Goal: Transaction & Acquisition: Obtain resource

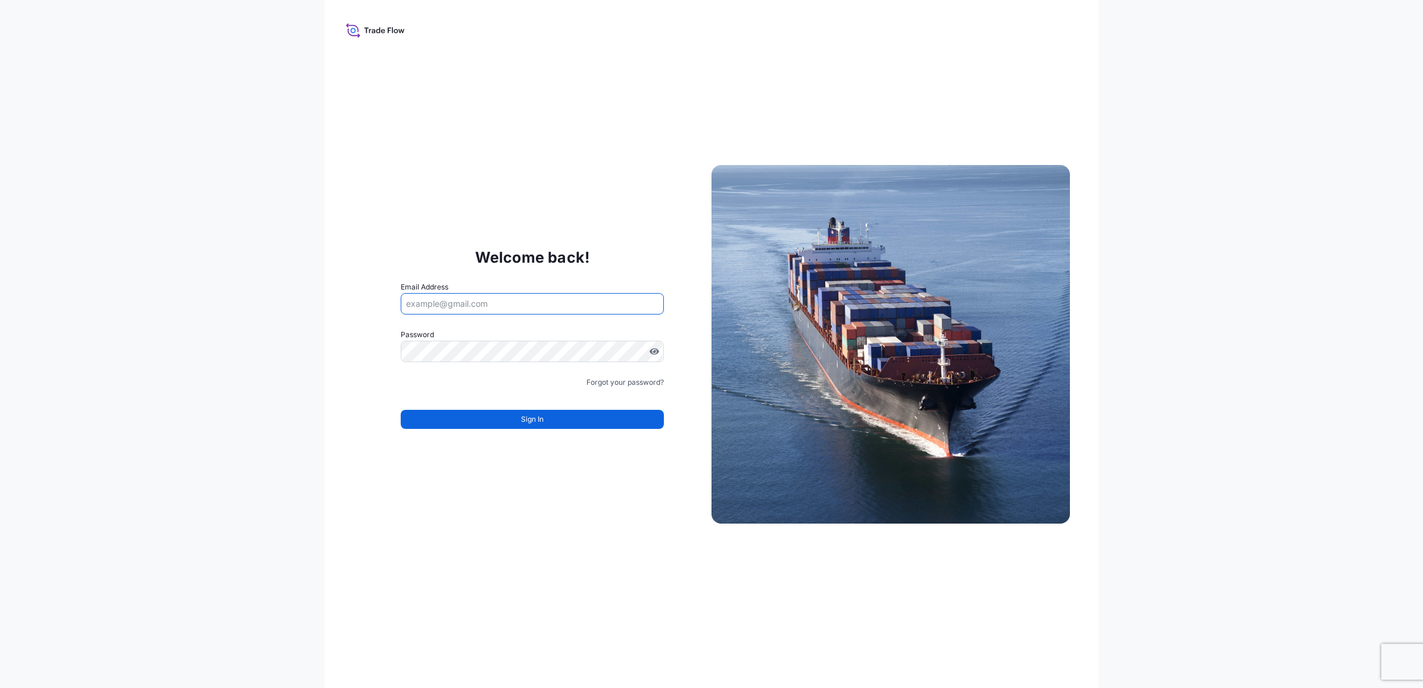
click at [426, 298] on input "Email Address" at bounding box center [532, 303] width 263 height 21
type input "[EMAIL_ADDRESS][DOMAIN_NAME]"
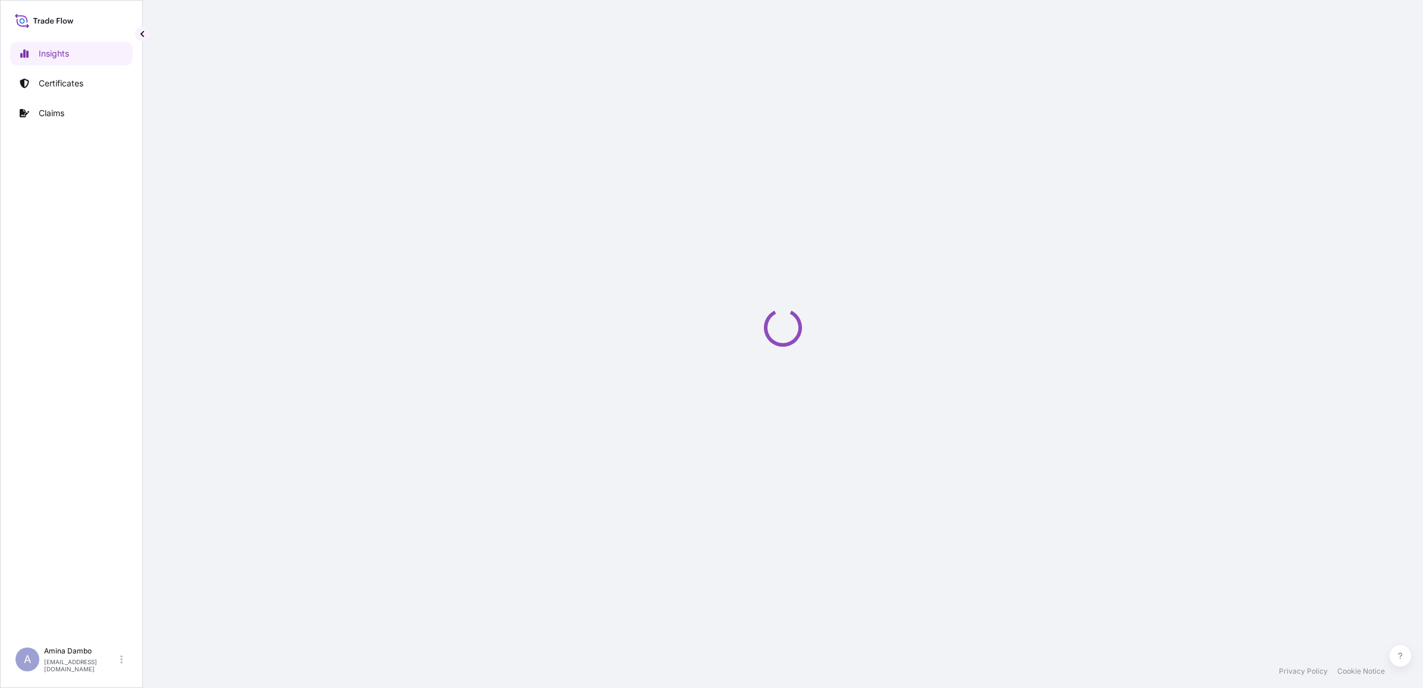
select select "2025"
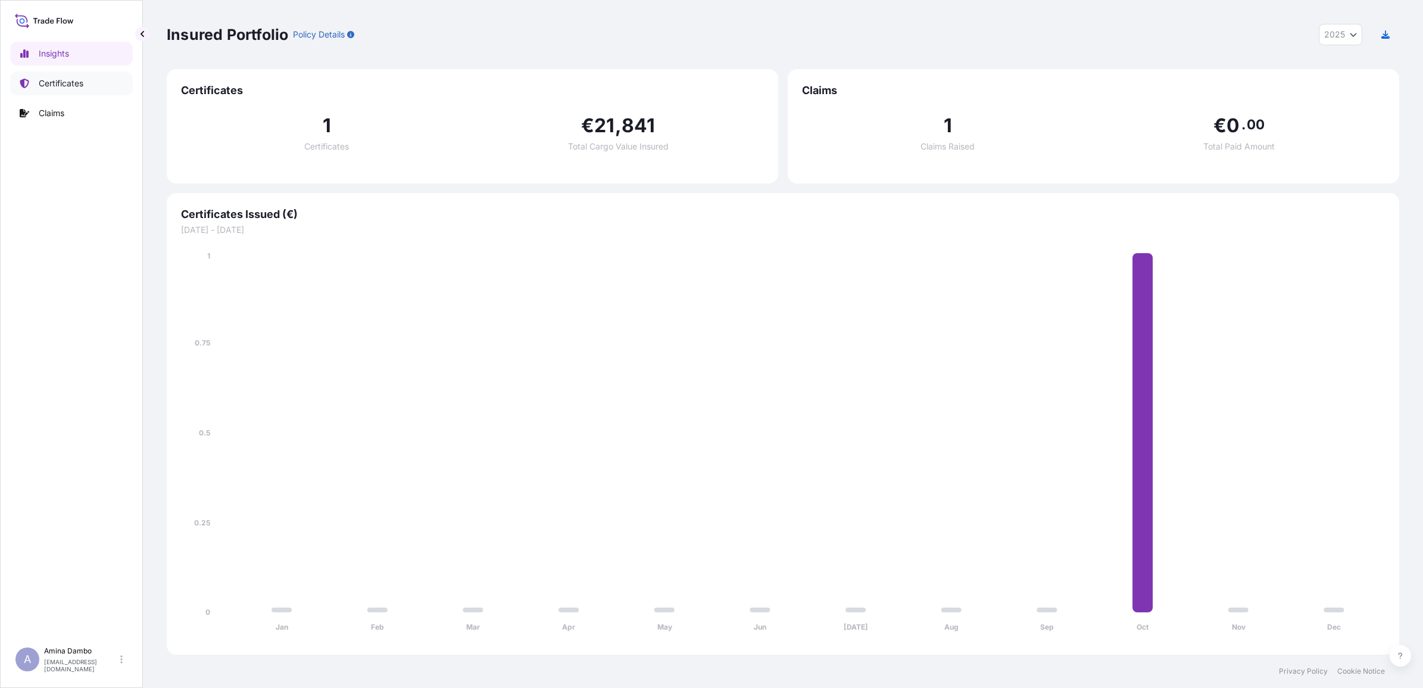
click at [48, 82] on p "Certificates" at bounding box center [61, 83] width 45 height 12
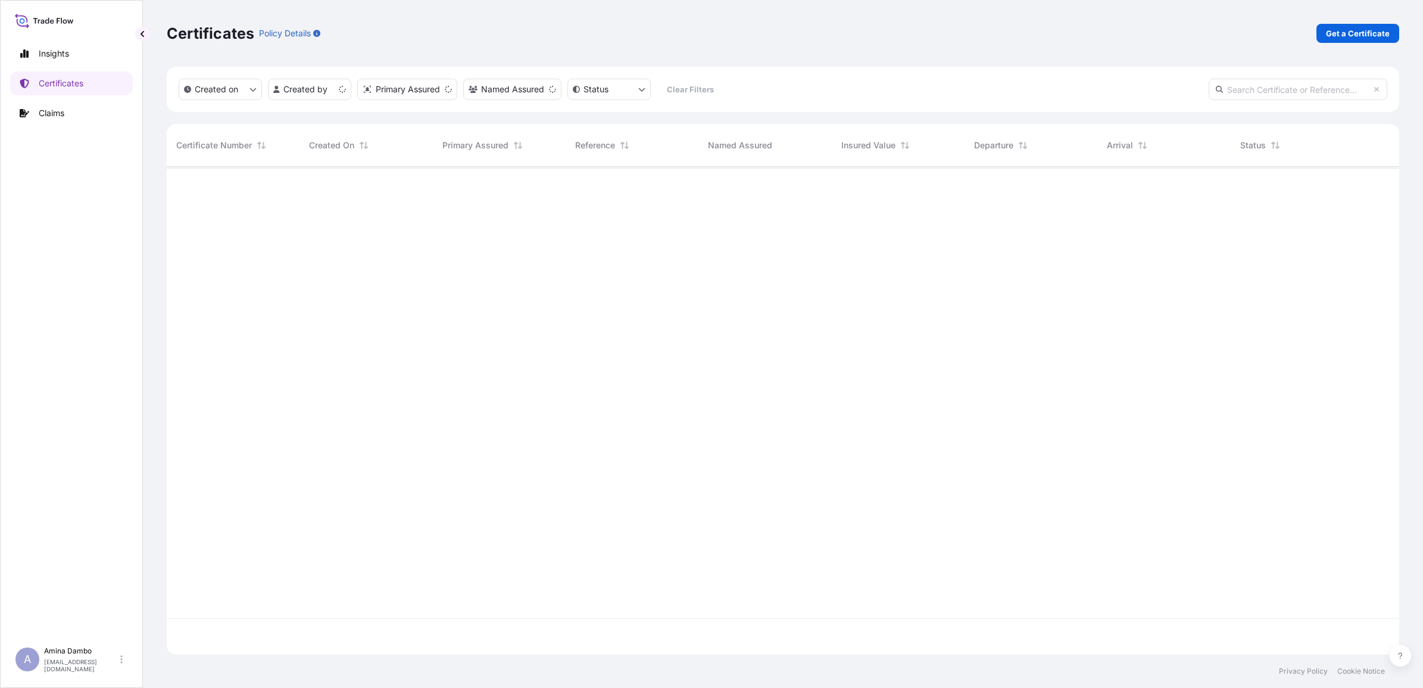
scroll to position [483, 1221]
click at [1361, 30] on p "Get a Certificate" at bounding box center [1358, 33] width 64 height 12
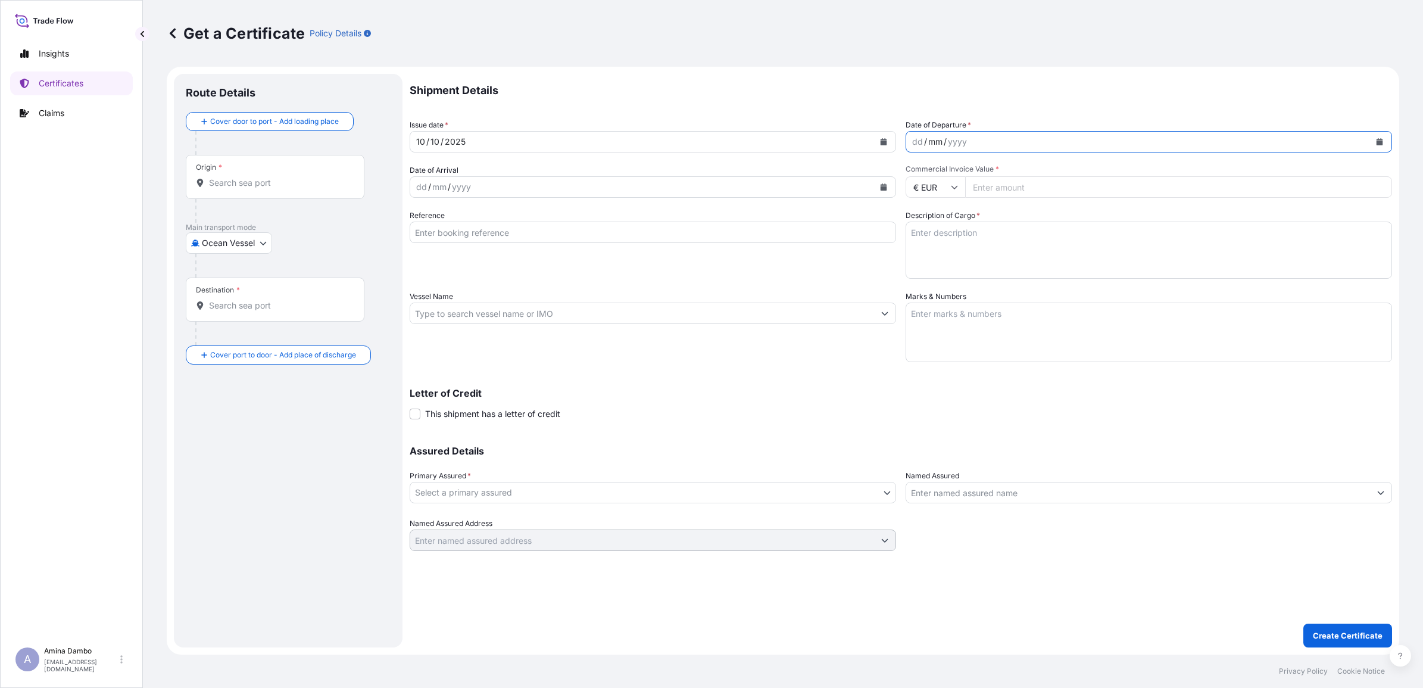
click at [928, 142] on div "mm" at bounding box center [935, 142] width 17 height 14
click at [1379, 145] on icon "Calendar" at bounding box center [1380, 141] width 7 height 7
click at [1063, 238] on div "12" at bounding box center [1062, 241] width 21 height 21
click at [480, 186] on div "dd / mm / yyyy" at bounding box center [642, 186] width 464 height 21
click at [245, 245] on body "Insights Certificates Claims A Amina Dambo amina.dambo.k8@mail.toray Get a Cert…" at bounding box center [711, 344] width 1423 height 688
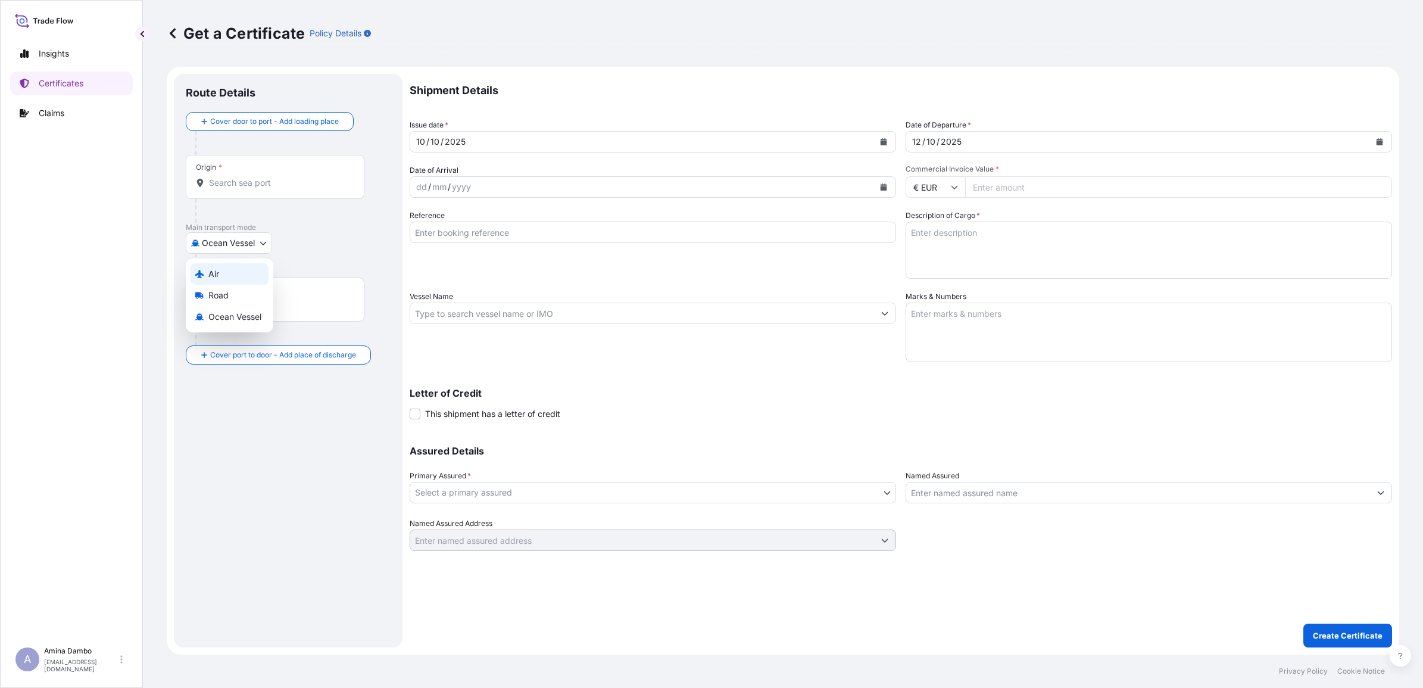
click at [222, 277] on div "Air" at bounding box center [230, 273] width 78 height 21
select select "Air"
click at [461, 183] on div "yyyy" at bounding box center [461, 187] width 21 height 14
click at [1013, 186] on input "Commercial Invoice Value *" at bounding box center [1178, 186] width 427 height 21
type input "1589.76"
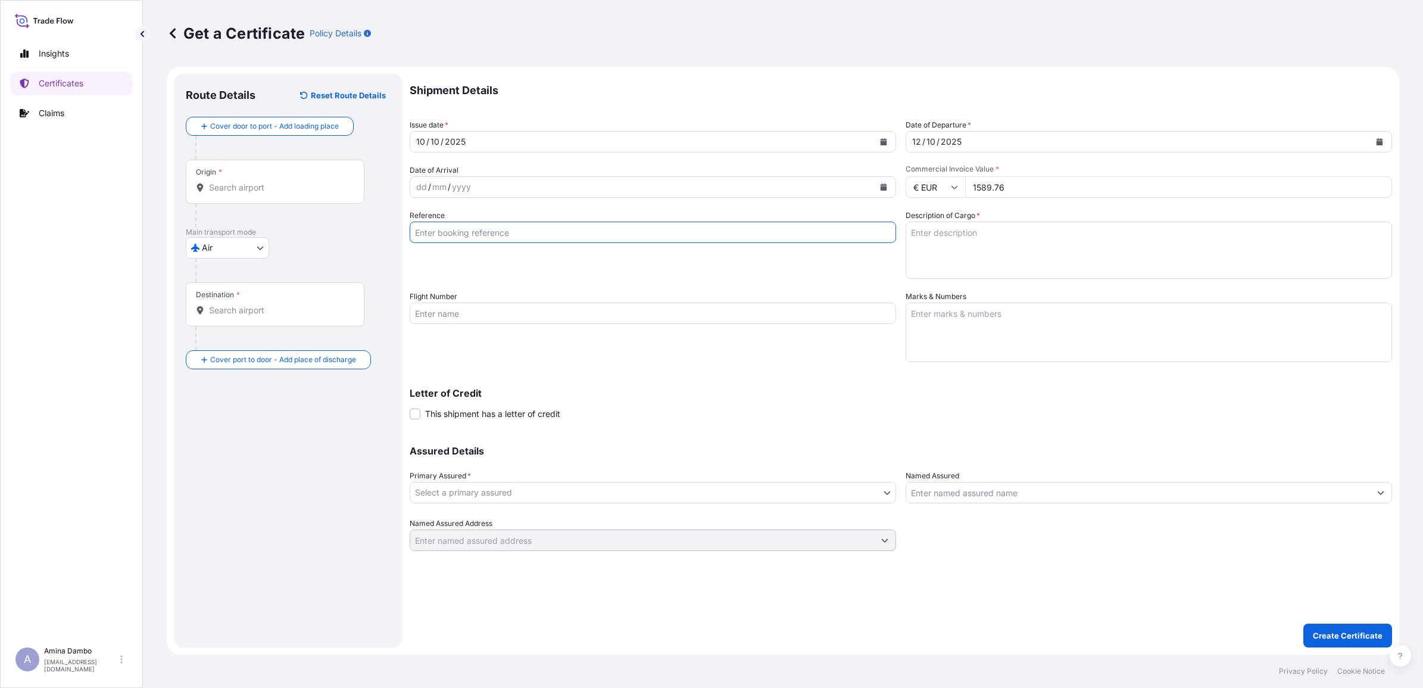
click at [473, 228] on input "Reference" at bounding box center [653, 232] width 486 height 21
click at [492, 233] on input "Reference" at bounding box center [653, 232] width 486 height 21
paste input "CFE-1510"
type input "CFE-1510"
click at [439, 314] on input "Flight Number" at bounding box center [653, 312] width 486 height 21
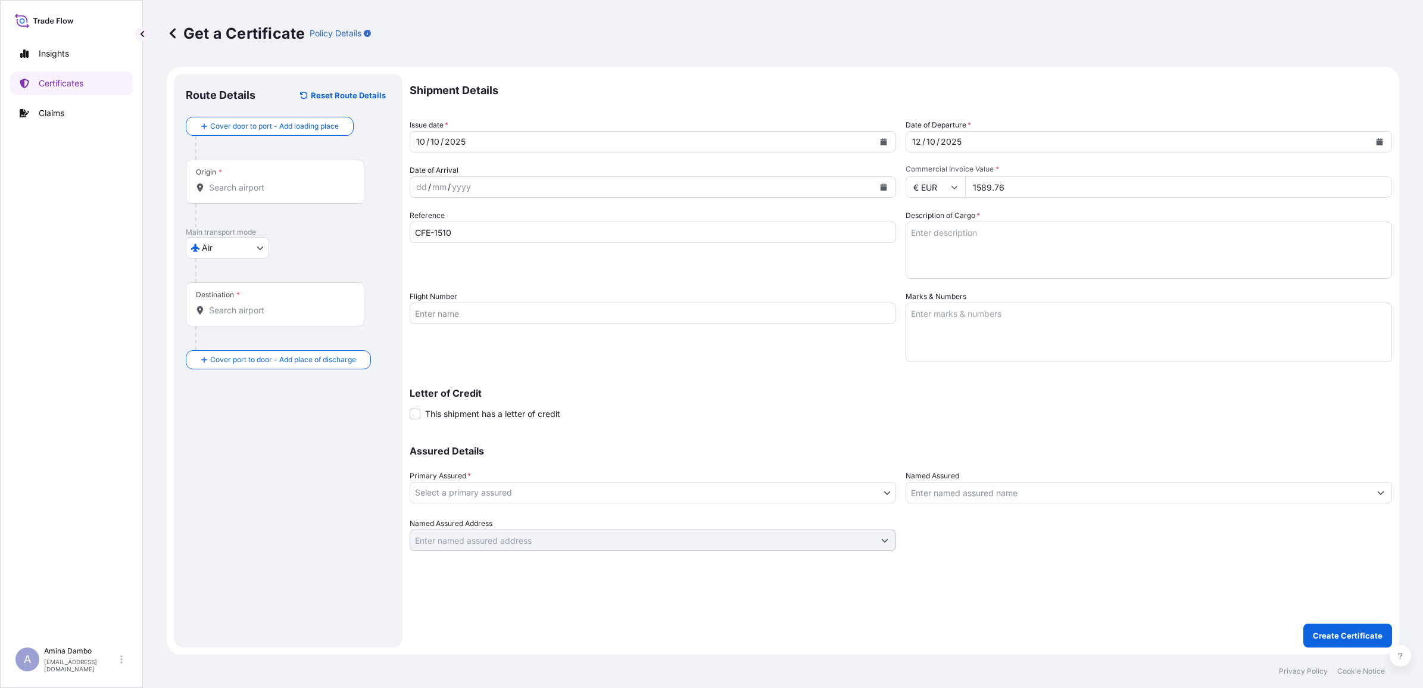
click at [439, 311] on input "Flight Number" at bounding box center [653, 312] width 486 height 21
paste input "AF292 /1210"
type input "AF292 /1210"
click at [968, 245] on textarea "Description of Cargo *" at bounding box center [1149, 250] width 486 height 57
click at [996, 256] on textarea "Description of Cargo *" at bounding box center [1149, 250] width 486 height 57
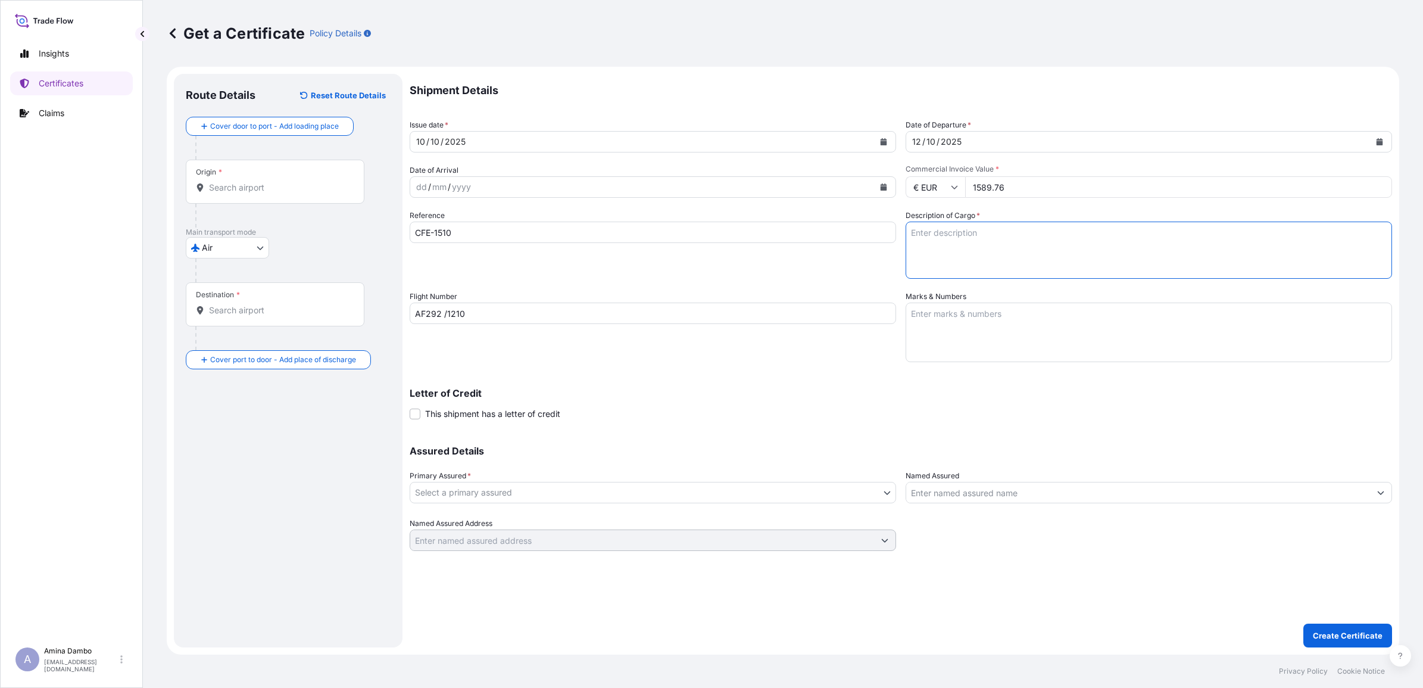
paste textarea "TORAYCA CARBON FIBER"
type textarea "TORAYCA CARBON FIBER"
click at [463, 490] on body "Insights Certificates Claims A Amina Dambo amina.dambo.k8@mail.toray Get a Cert…" at bounding box center [711, 344] width 1423 height 688
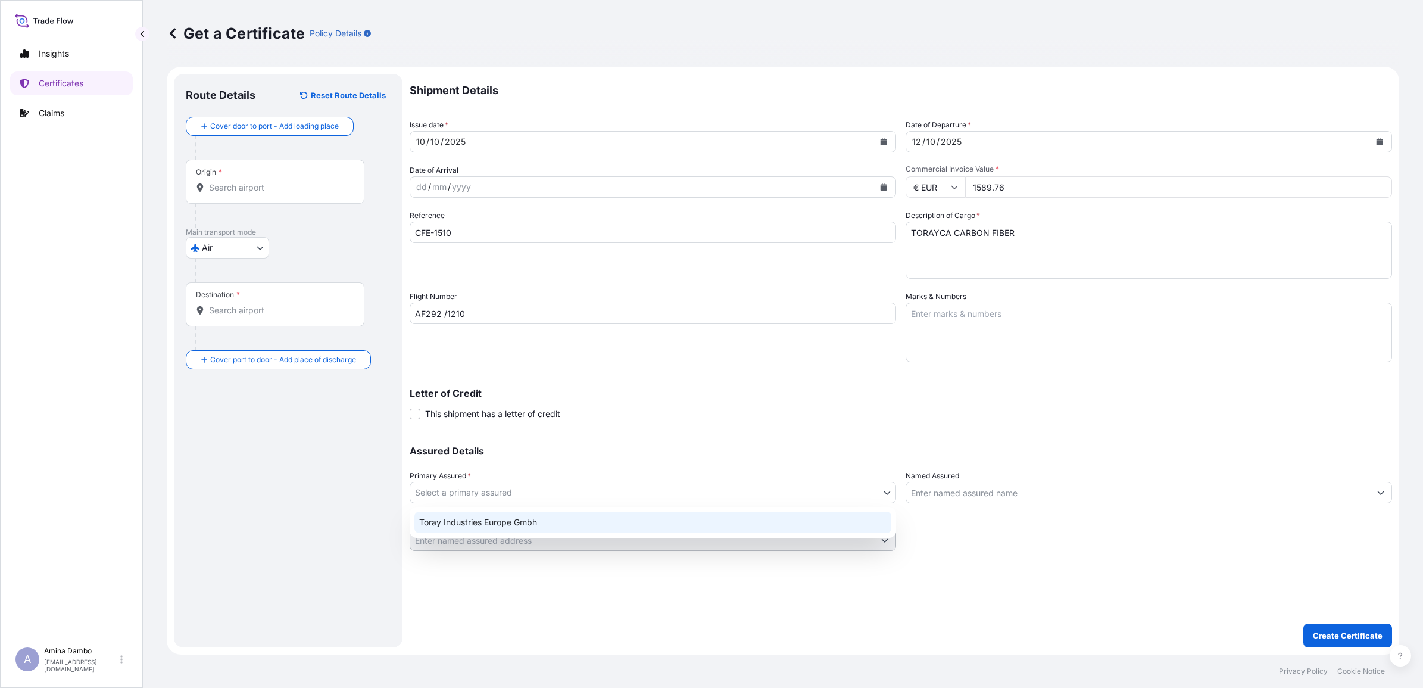
click at [451, 528] on div "Toray Industries Europe Gmbh" at bounding box center [652, 521] width 477 height 21
select select "31567"
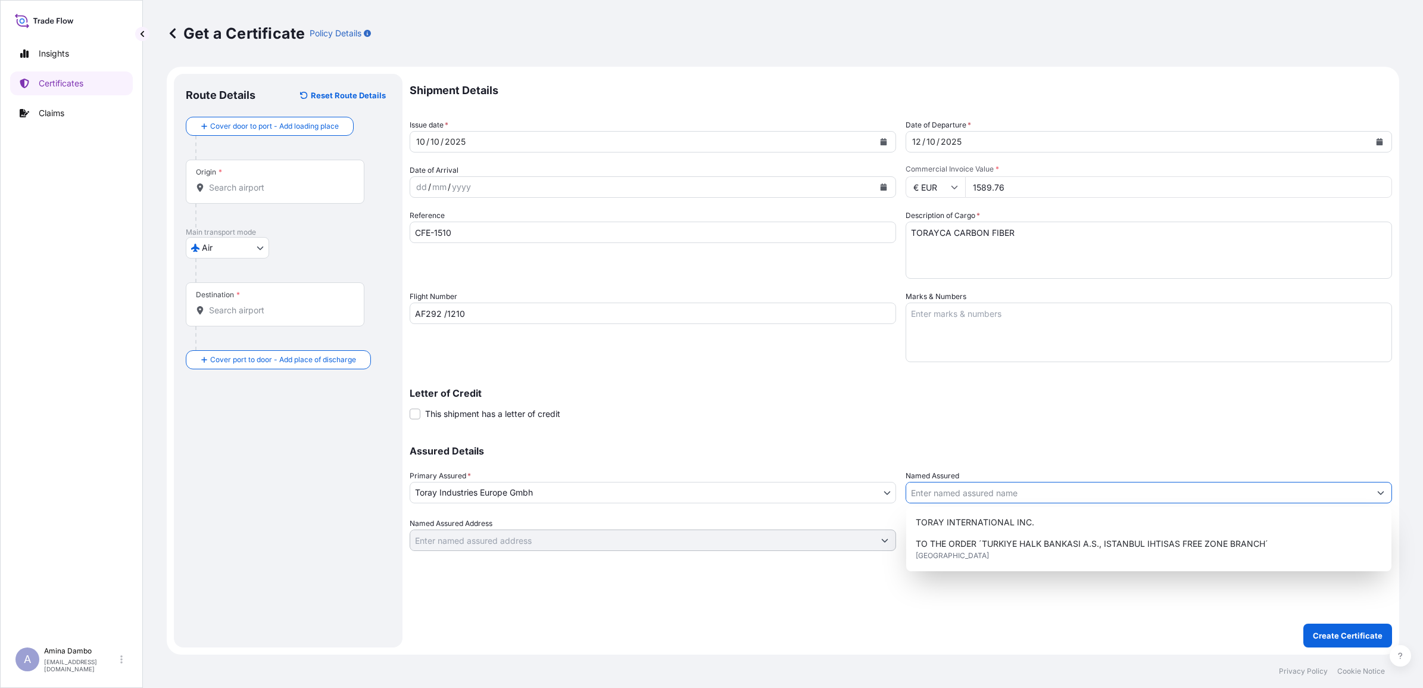
click at [984, 498] on input "Named Assured" at bounding box center [1138, 492] width 464 height 21
click at [982, 519] on span "TORAY INTERNATIONAL INC." at bounding box center [975, 522] width 118 height 12
type input "TORAY INTERNATIONAL INC."
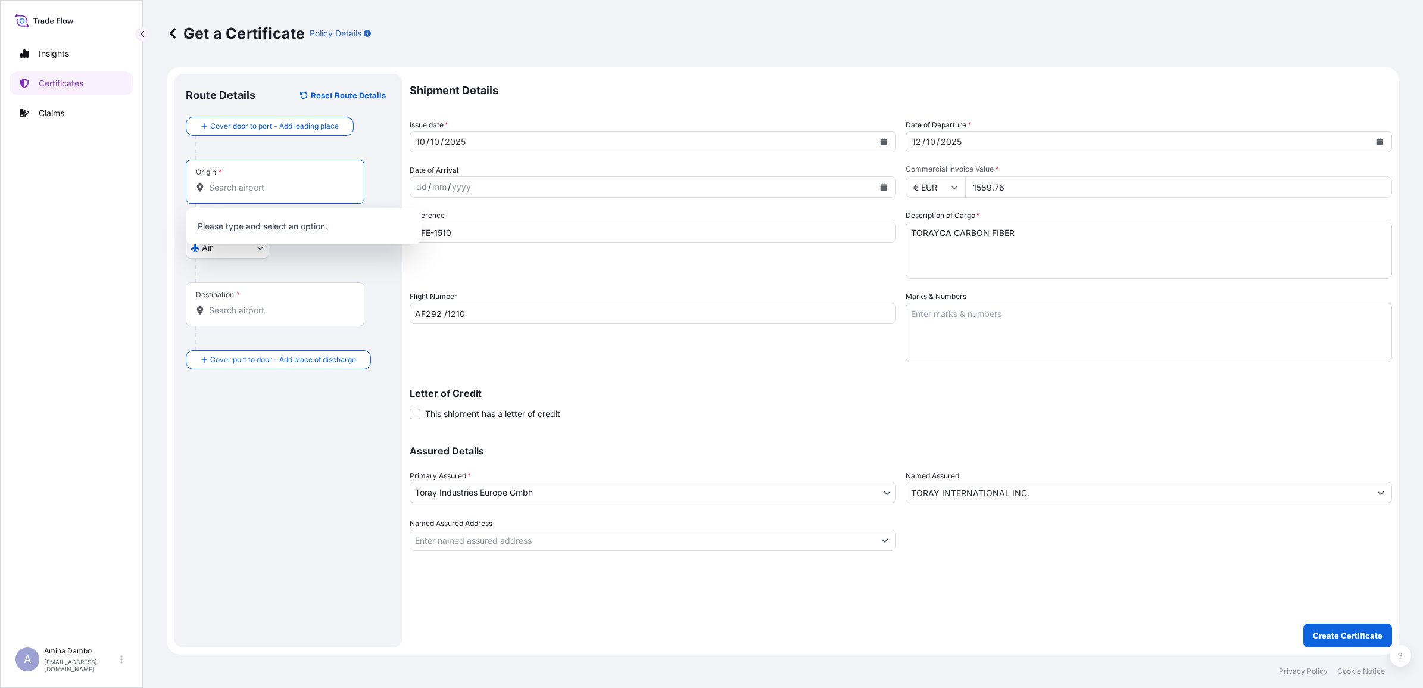
click at [240, 185] on input "Origin *" at bounding box center [279, 188] width 141 height 12
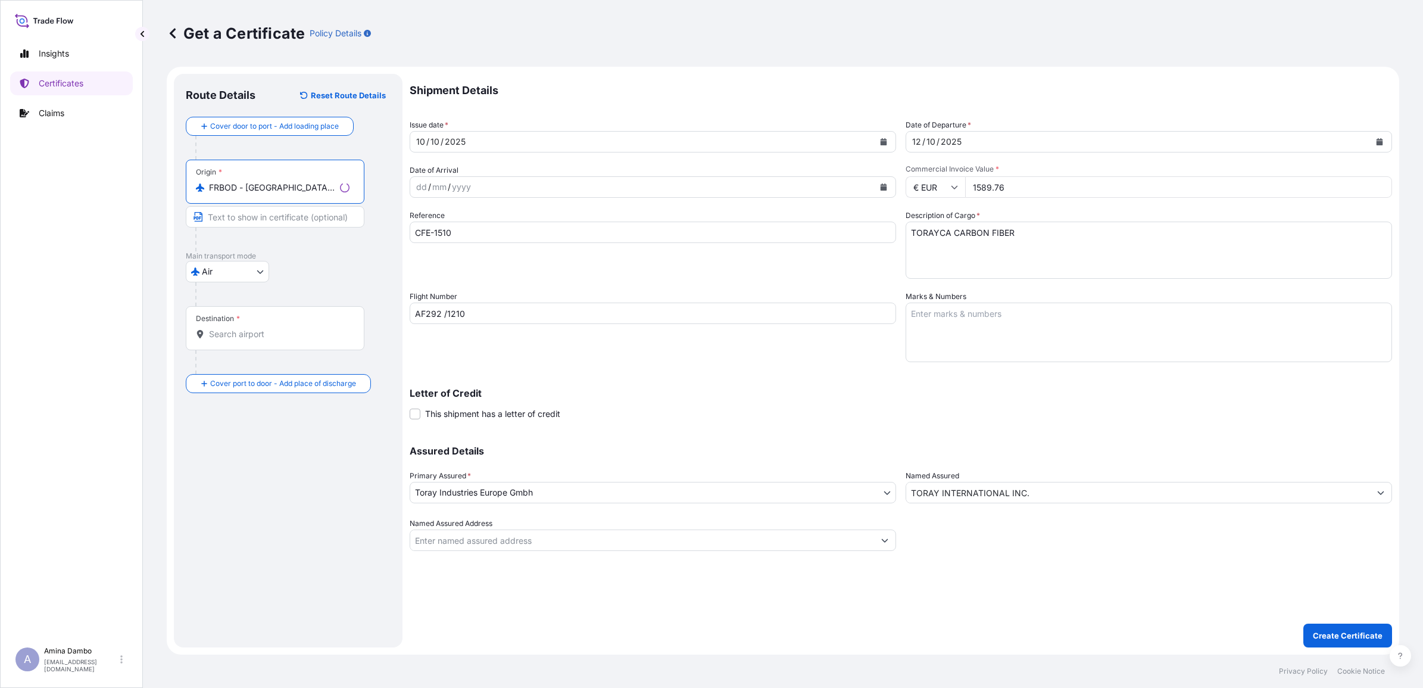
type input "FRBOD - Bordeaux, France"
click at [211, 335] on input "Destination *" at bounding box center [279, 334] width 141 height 12
click at [257, 325] on div "Destination *" at bounding box center [275, 328] width 179 height 44
click at [257, 328] on input "Destination * Please select a destination" at bounding box center [279, 334] width 141 height 12
type input "JPKIX - Kansai Int Apt, Japan"
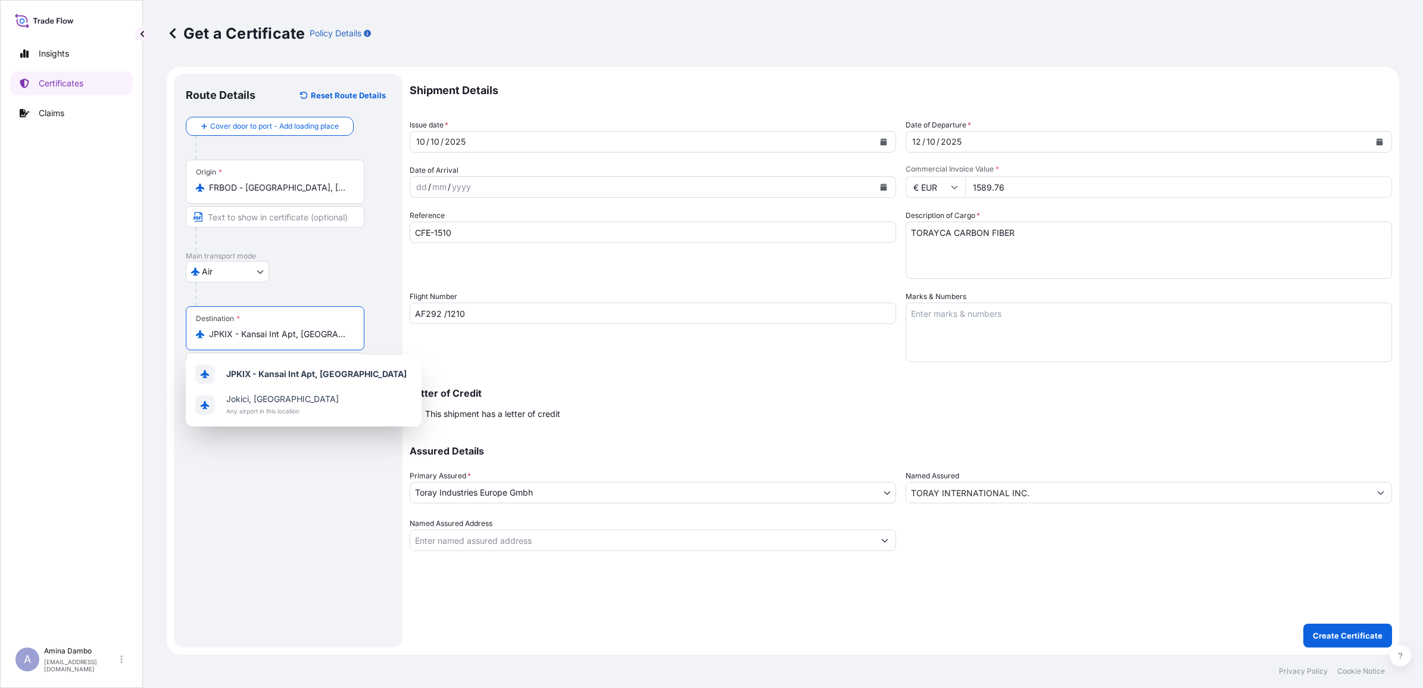
click at [424, 188] on div "dd" at bounding box center [421, 187] width 13 height 14
click at [876, 186] on button "Calendar" at bounding box center [883, 186] width 19 height 19
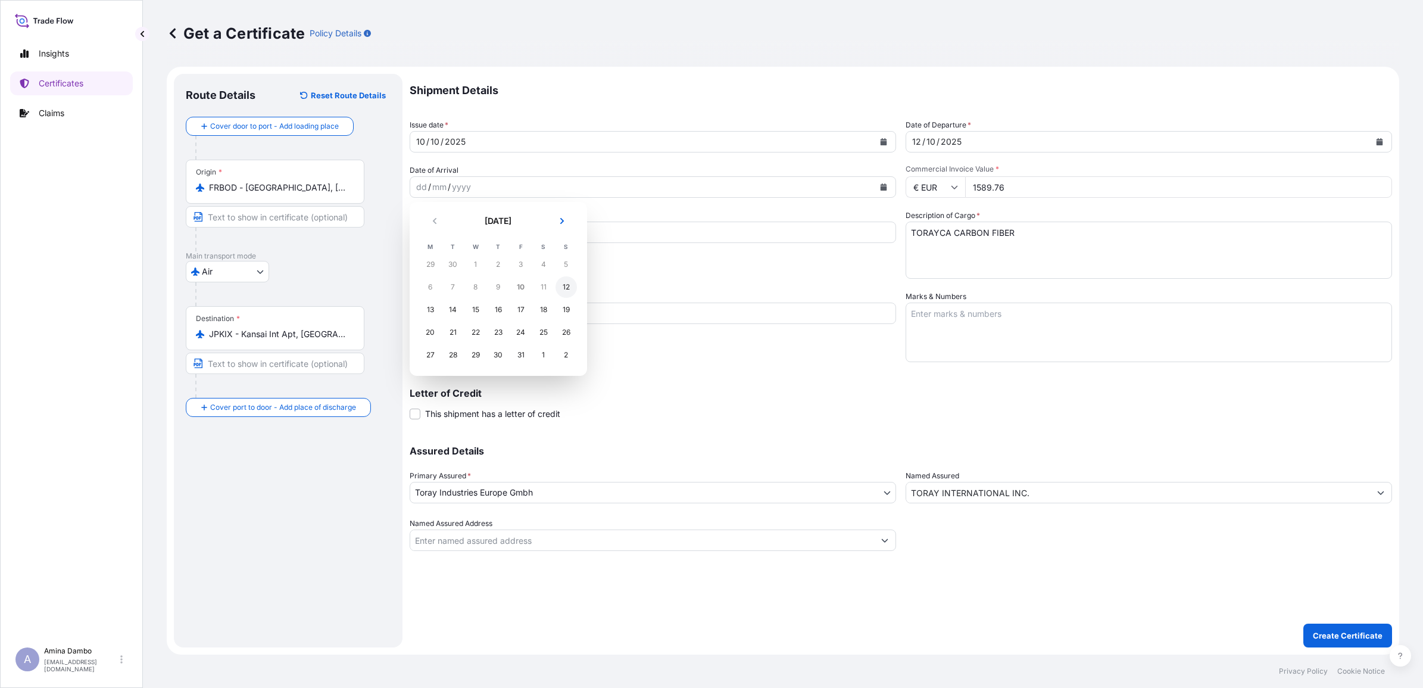
click at [560, 290] on div "12" at bounding box center [566, 286] width 21 height 21
click at [1346, 629] on p "Create Certificate" at bounding box center [1348, 635] width 70 height 12
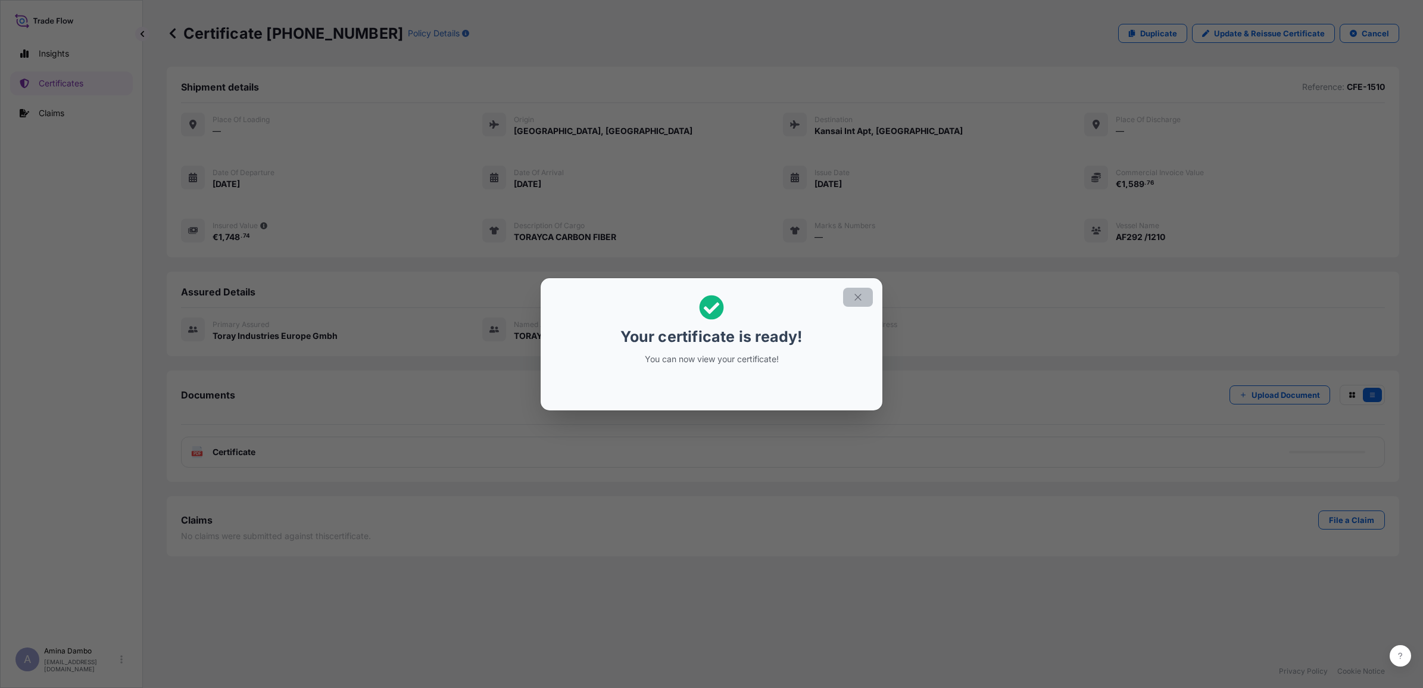
click at [861, 298] on icon "button" at bounding box center [858, 297] width 11 height 11
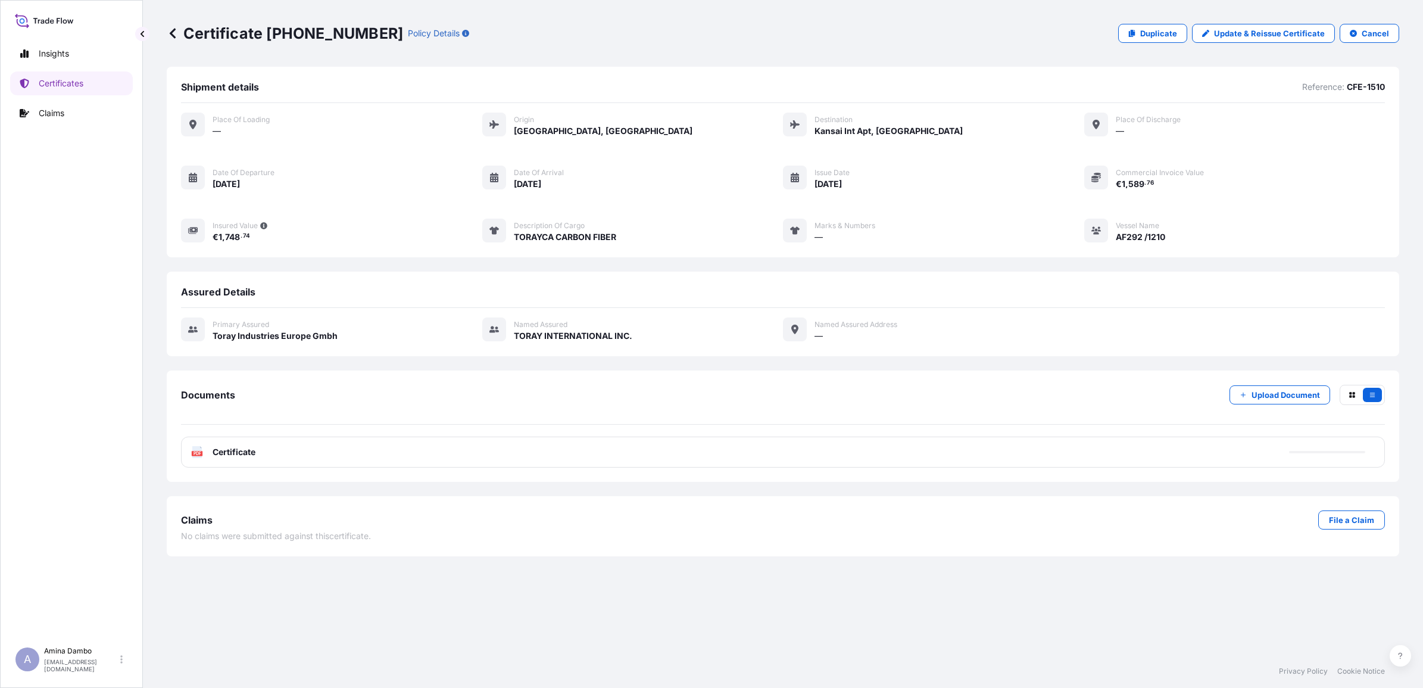
click at [242, 450] on span "Certificate" at bounding box center [234, 452] width 43 height 12
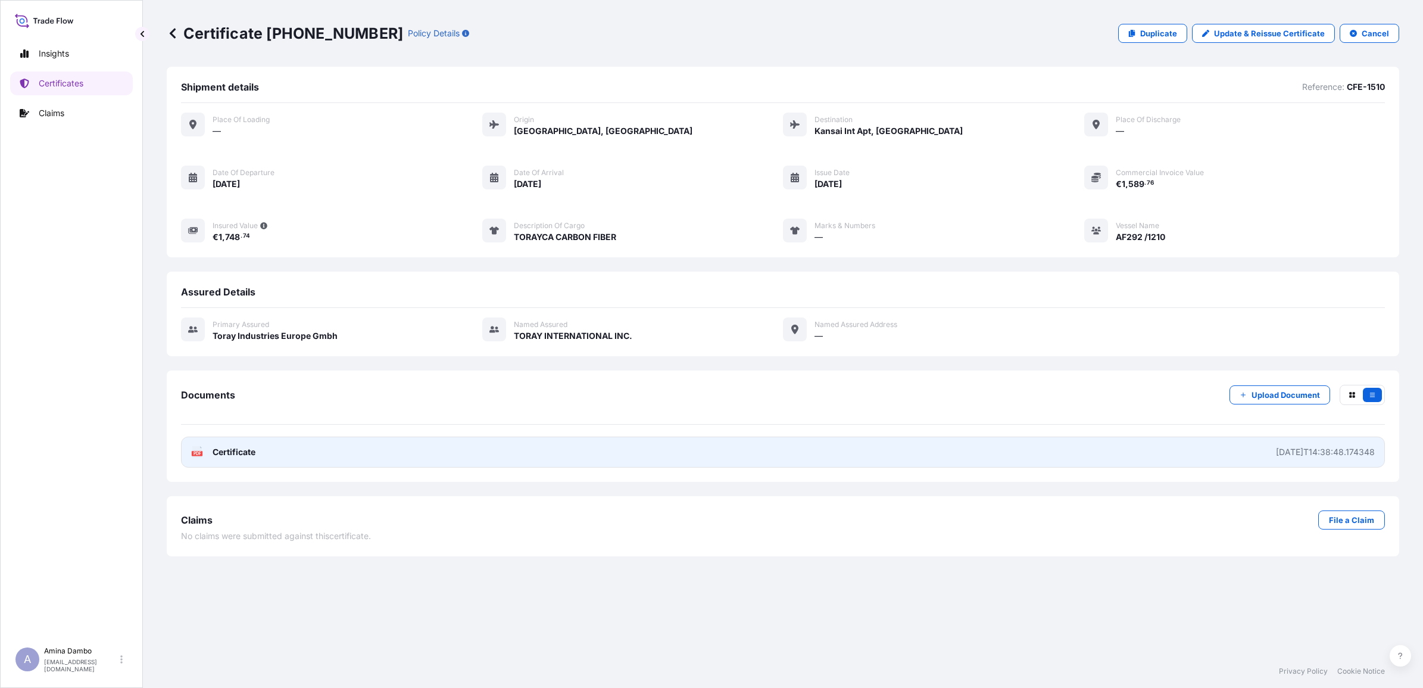
click at [1276, 446] on div "2025-10-10T14:38:48.174348" at bounding box center [1325, 452] width 99 height 12
